Goal: Navigation & Orientation: Understand site structure

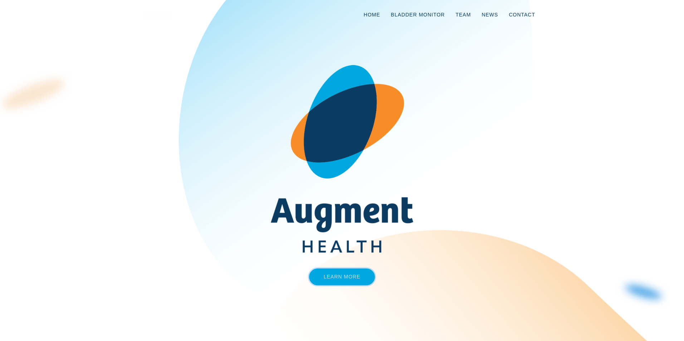
click at [346, 274] on link "Learn More" at bounding box center [342, 277] width 66 height 17
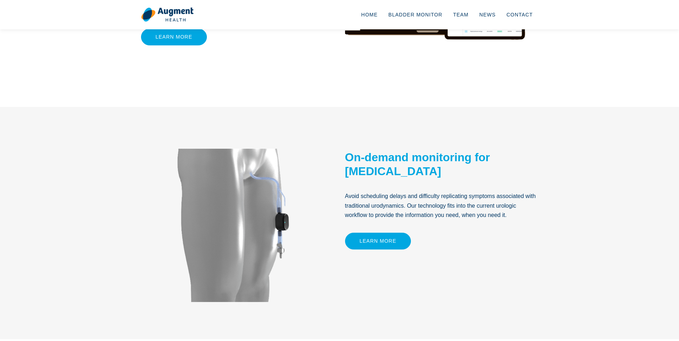
scroll to position [72, 0]
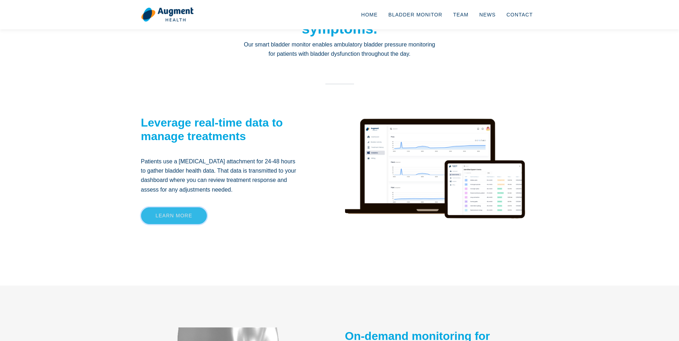
click at [174, 217] on link "Learn more" at bounding box center [174, 215] width 66 height 17
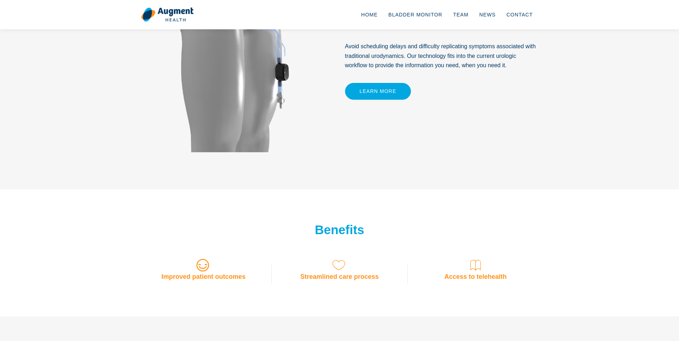
scroll to position [501, 0]
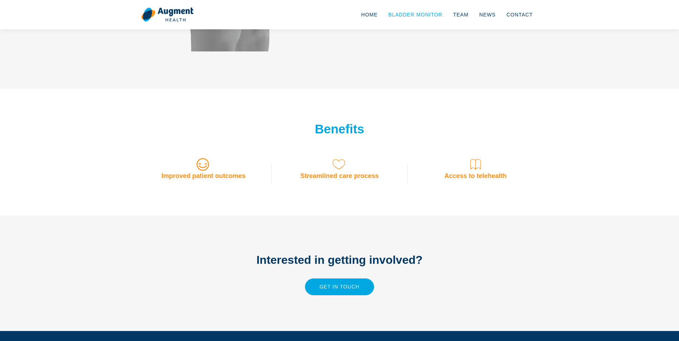
click at [422, 14] on link "Bladder Monitor" at bounding box center [415, 15] width 65 height 24
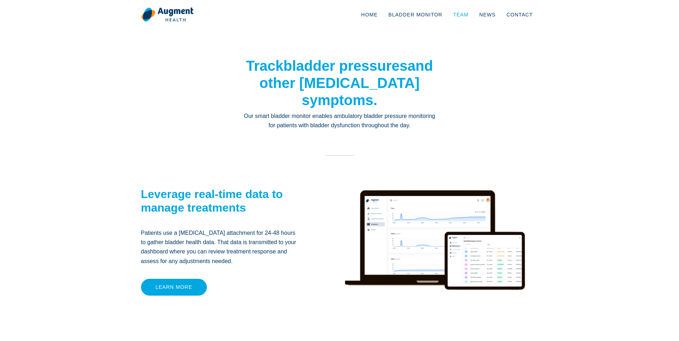
click at [468, 12] on link "Team" at bounding box center [461, 15] width 26 height 24
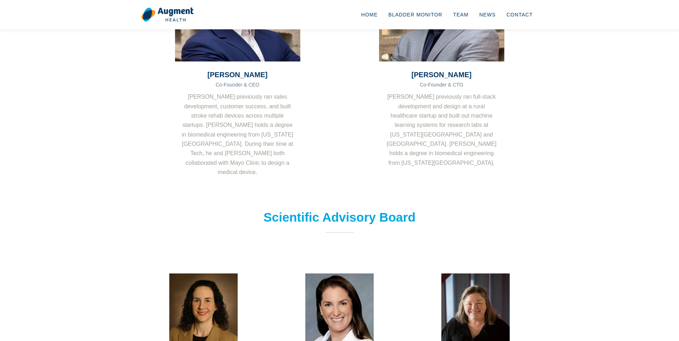
scroll to position [102, 0]
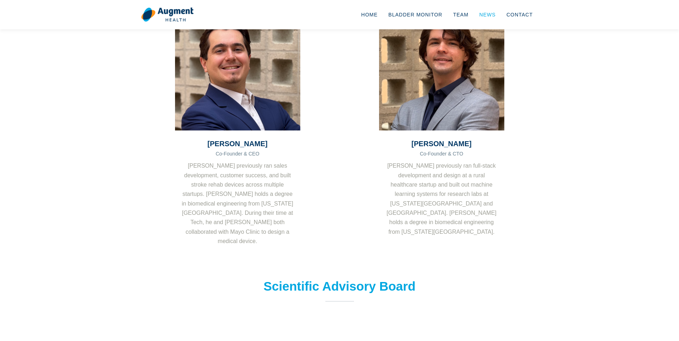
click at [490, 12] on link "News" at bounding box center [487, 15] width 27 height 24
